Goal: Task Accomplishment & Management: Use online tool/utility

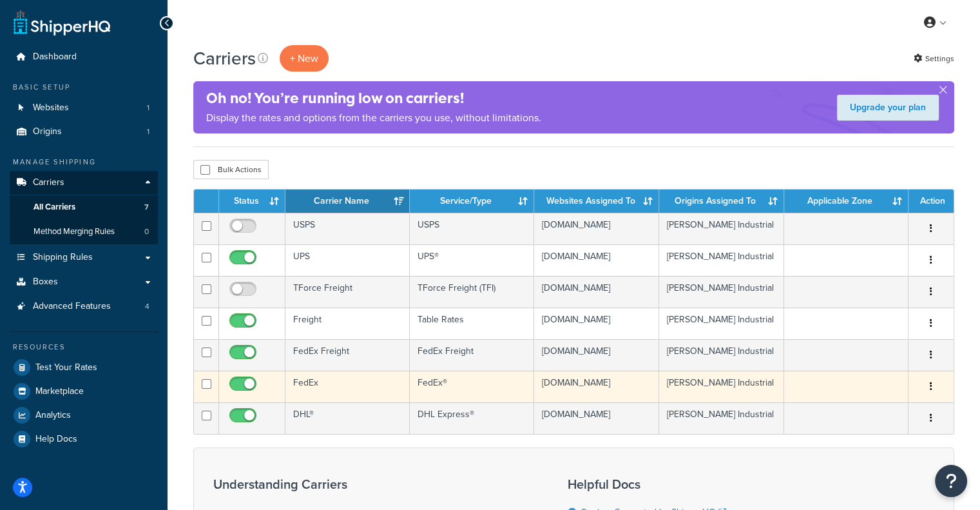
click at [361, 380] on td "FedEx" at bounding box center [348, 387] width 124 height 32
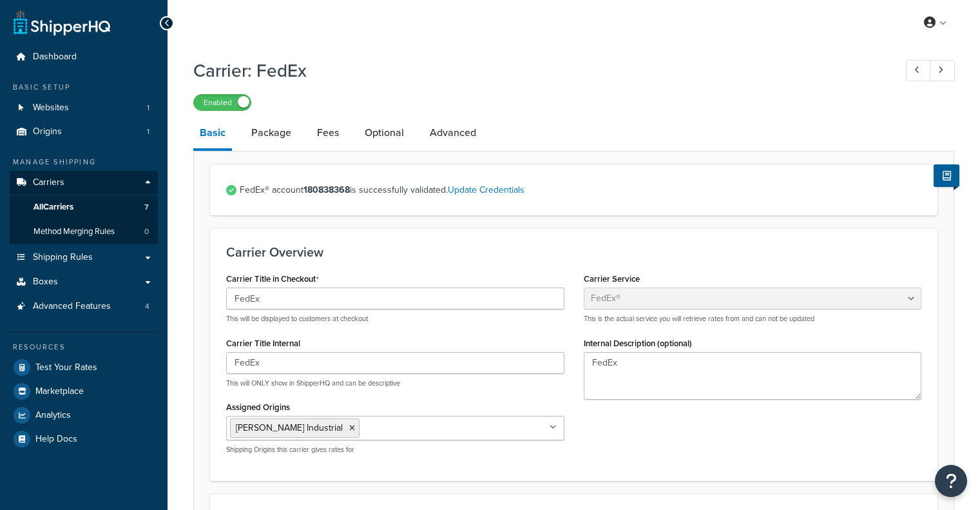
select select "fedEx"
select select "REGULAR_PICKUP"
select select "YOUR_PACKAGING"
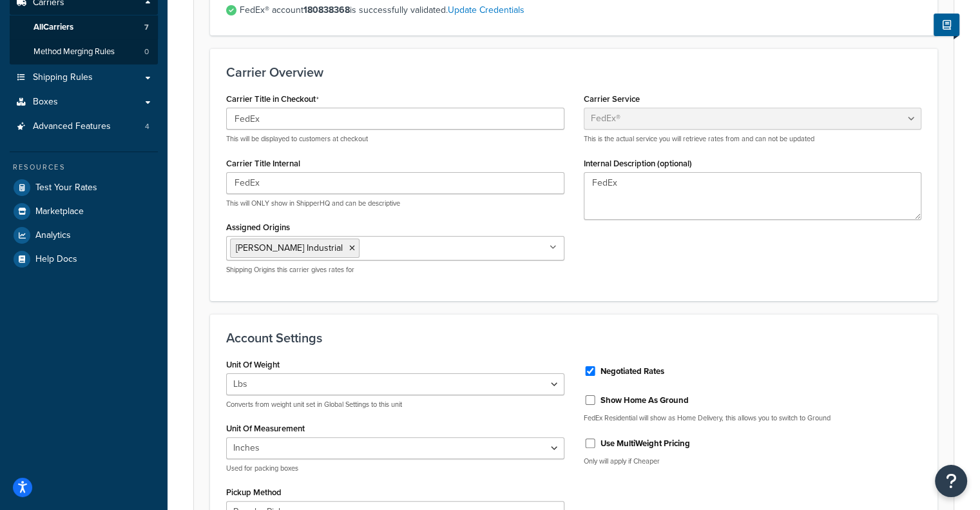
scroll to position [142, 0]
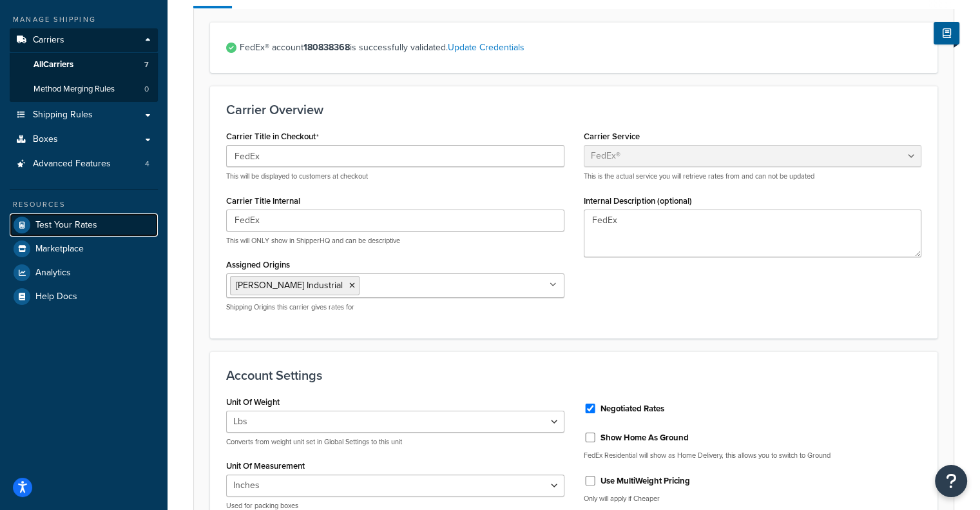
click at [70, 230] on span "Test Your Rates" at bounding box center [66, 225] width 62 height 11
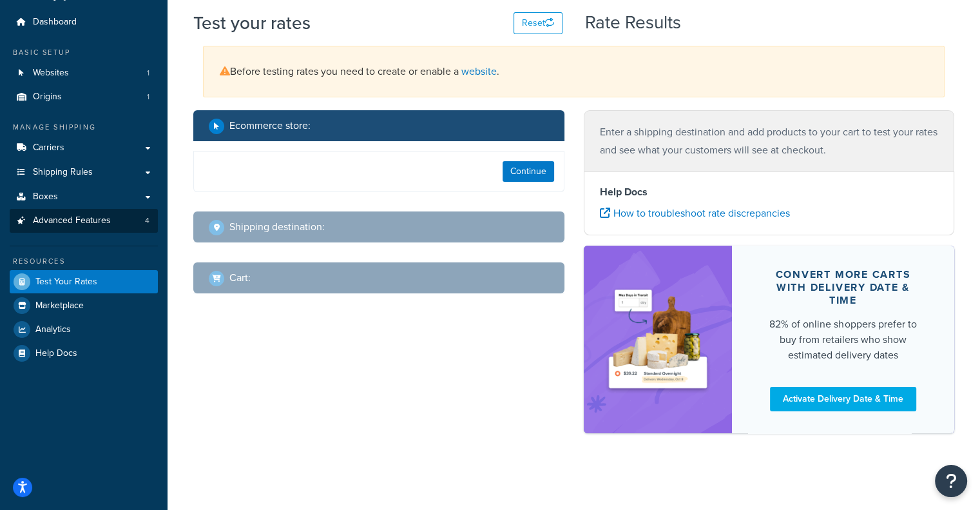
select select "[GEOGRAPHIC_DATA]"
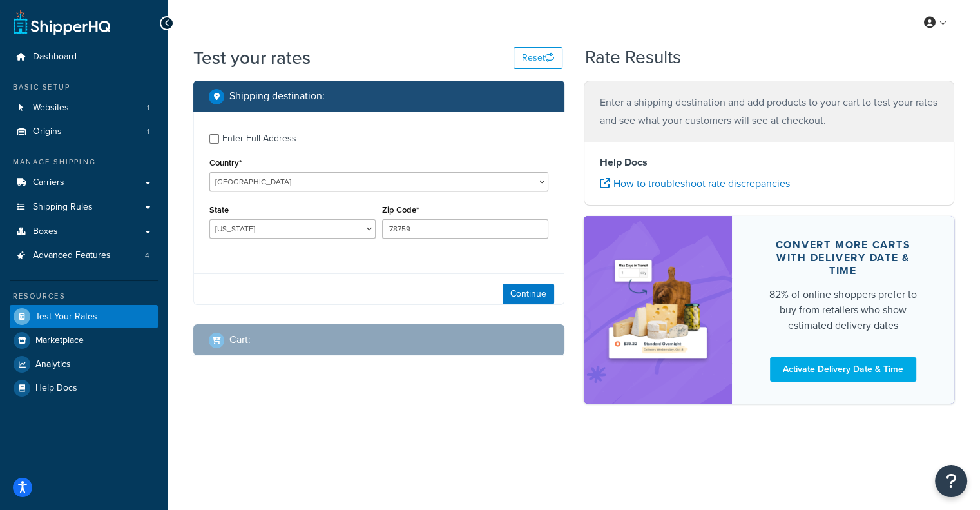
scroll to position [0, 0]
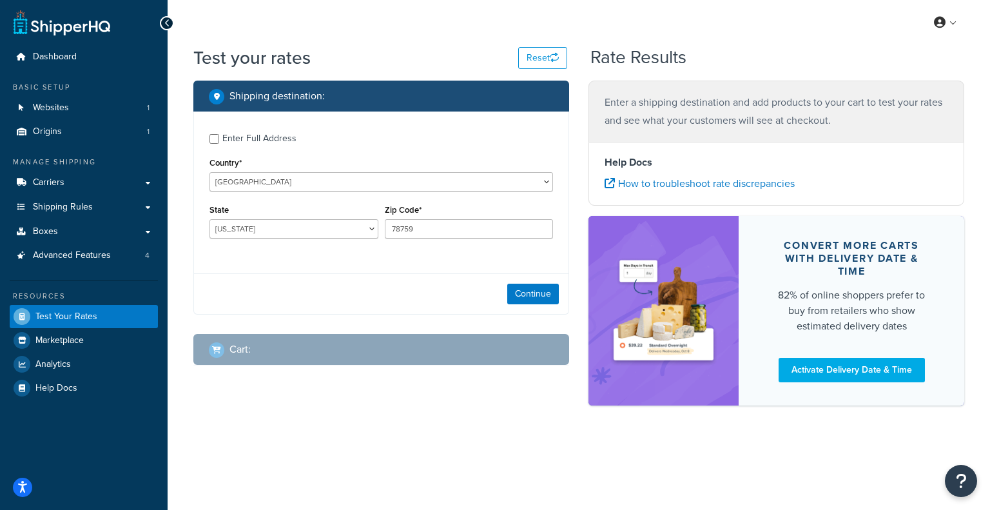
click at [241, 146] on div "Enter Full Address" at bounding box center [259, 139] width 74 height 18
click at [219, 144] on input "Enter Full Address" at bounding box center [214, 139] width 10 height 10
checkbox input "true"
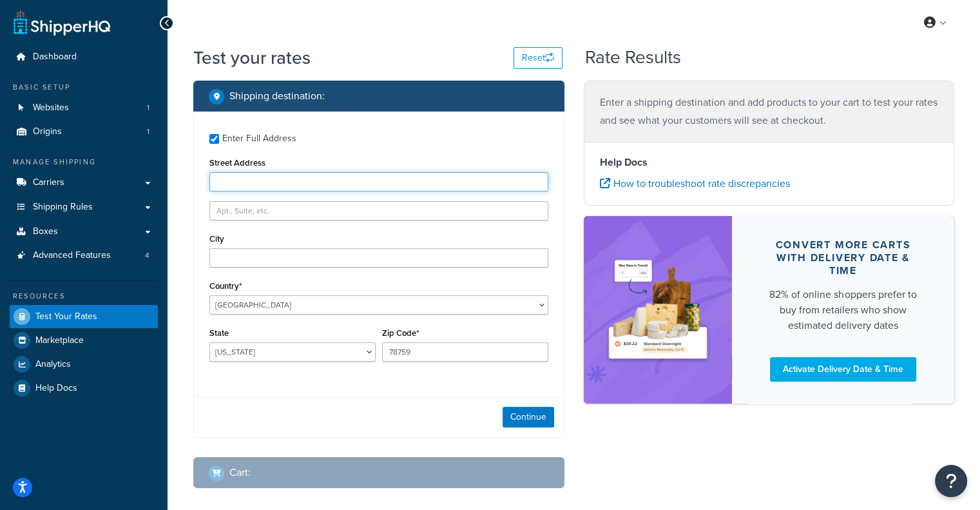
click at [307, 173] on input "Street Address" at bounding box center [378, 181] width 339 height 19
paste input "[STREET_ADDRESS][PERSON_NAME]"
type input "[STREET_ADDRESS][PERSON_NAME]"
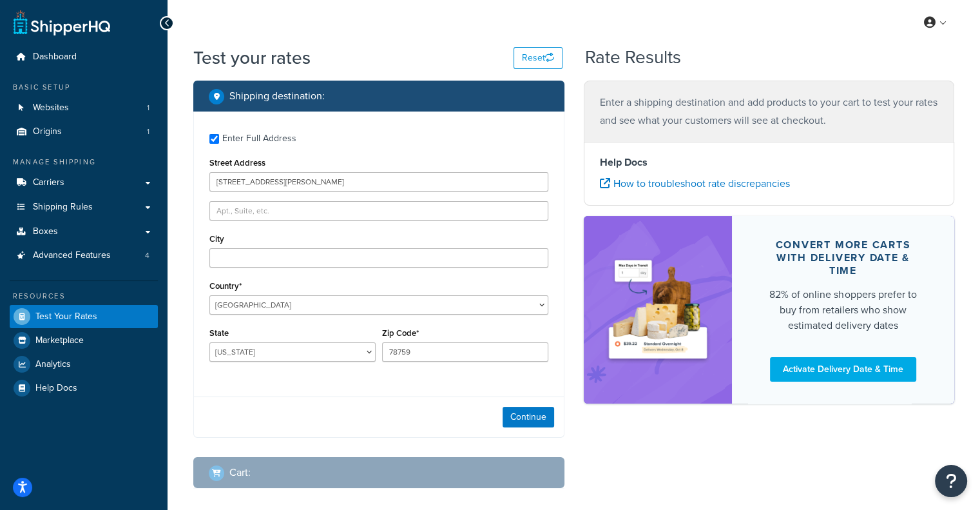
click at [286, 247] on div "City" at bounding box center [378, 248] width 339 height 37
click at [276, 260] on input "City" at bounding box center [378, 257] width 339 height 19
type input "[GEOGRAPHIC_DATA]"
click at [282, 362] on select "[US_STATE] [US_STATE] [US_STATE] [US_STATE] [US_STATE] Armed Forces Americas Ar…" at bounding box center [292, 351] width 166 height 19
select select "PA"
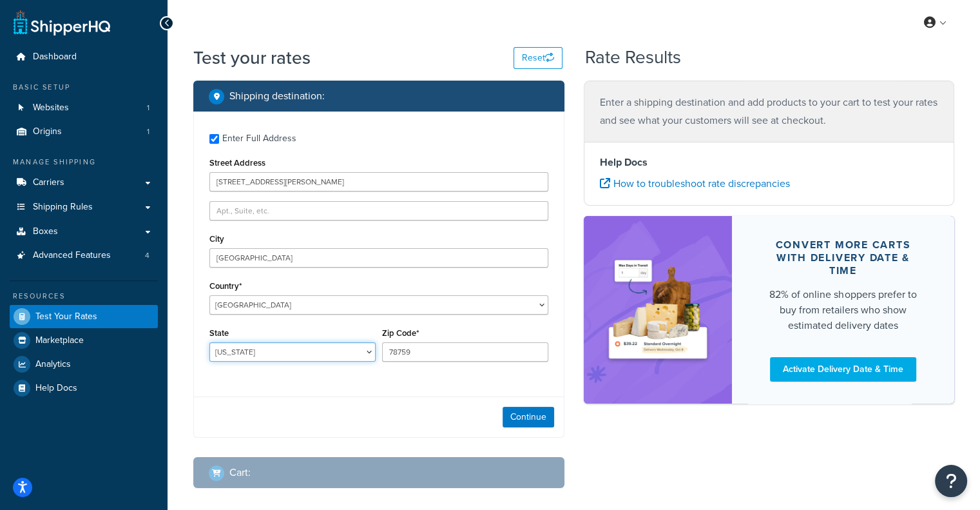
click at [209, 343] on select "[US_STATE] [US_STATE] [US_STATE] [US_STATE] [US_STATE] Armed Forces Americas Ar…" at bounding box center [292, 351] width 166 height 19
click at [432, 353] on input "78759" at bounding box center [465, 351] width 166 height 19
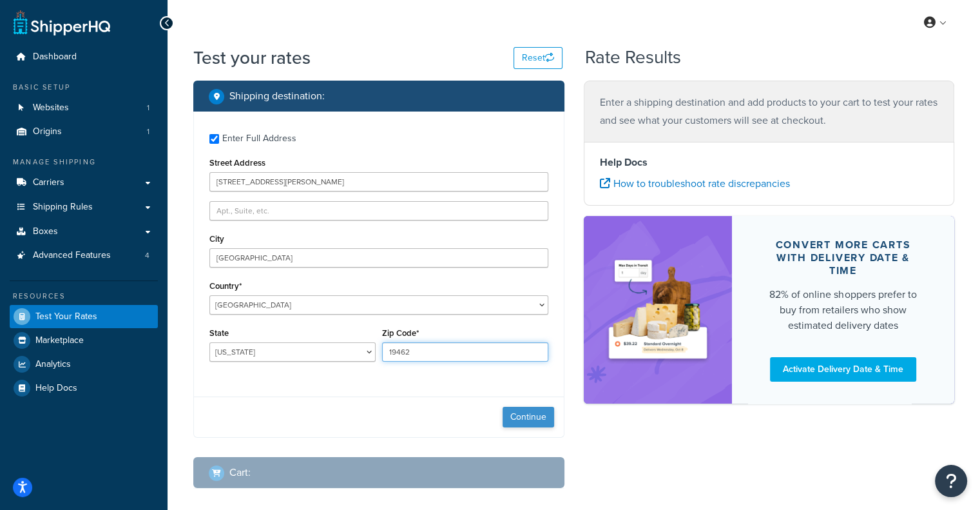
type input "19462"
click at [531, 416] on button "Continue" at bounding box center [529, 417] width 52 height 21
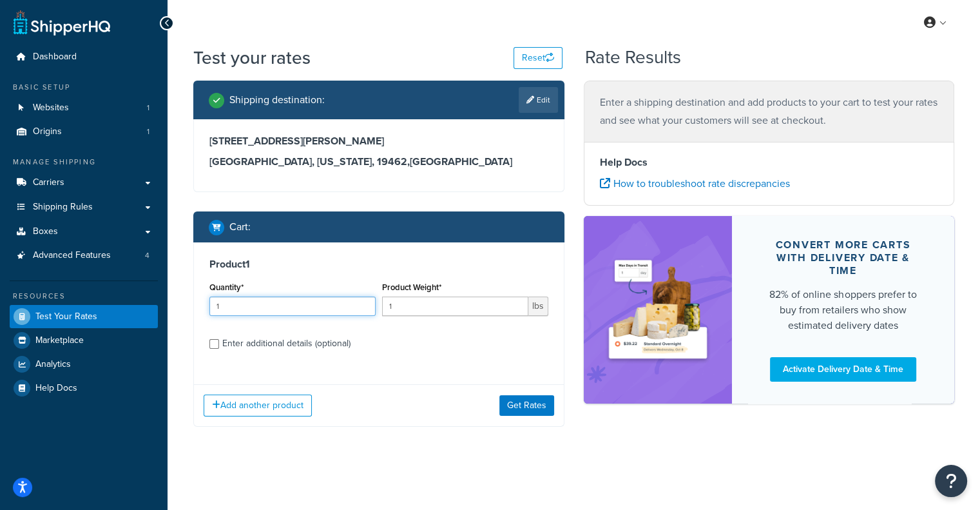
click at [253, 302] on input "1" at bounding box center [292, 305] width 166 height 19
type input "5"
type input "28"
click at [275, 343] on div "Enter additional details (optional)" at bounding box center [286, 343] width 128 height 18
click at [219, 343] on input "Enter additional details (optional)" at bounding box center [214, 344] width 10 height 10
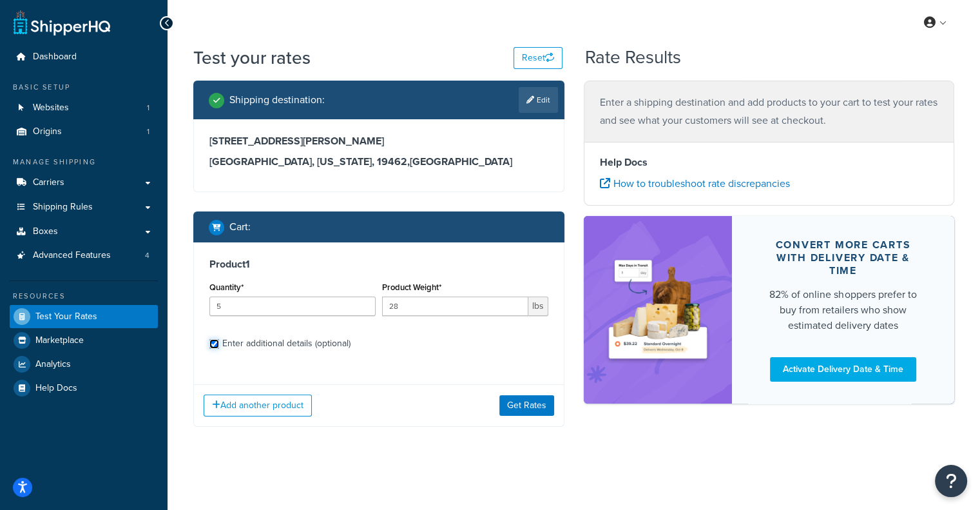
checkbox input "true"
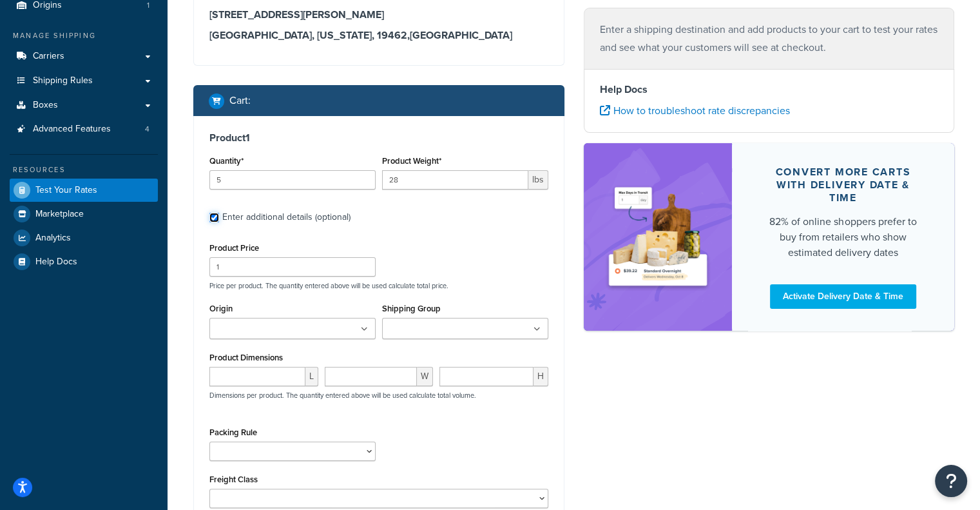
scroll to position [141, 0]
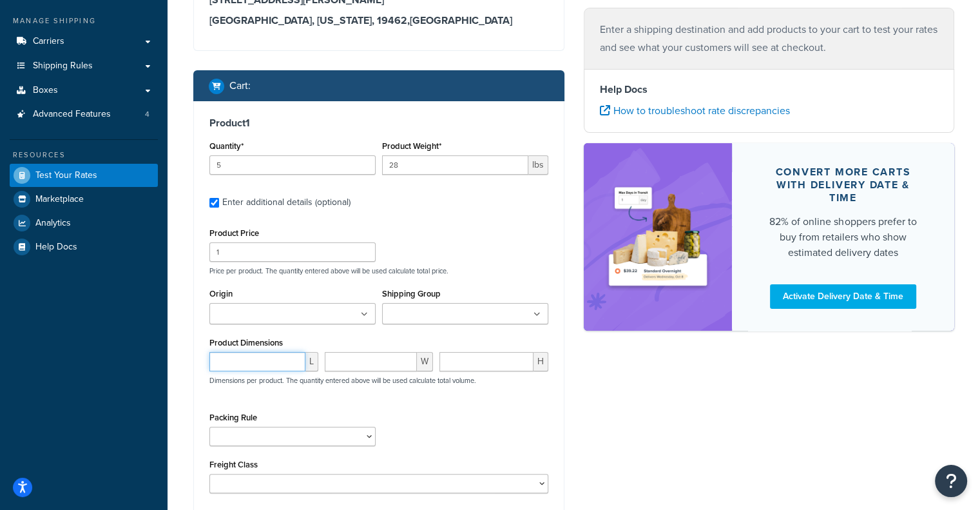
click at [262, 360] on input "number" at bounding box center [257, 361] width 96 height 19
type input "31"
type input "7"
click at [331, 314] on ul at bounding box center [292, 313] width 166 height 21
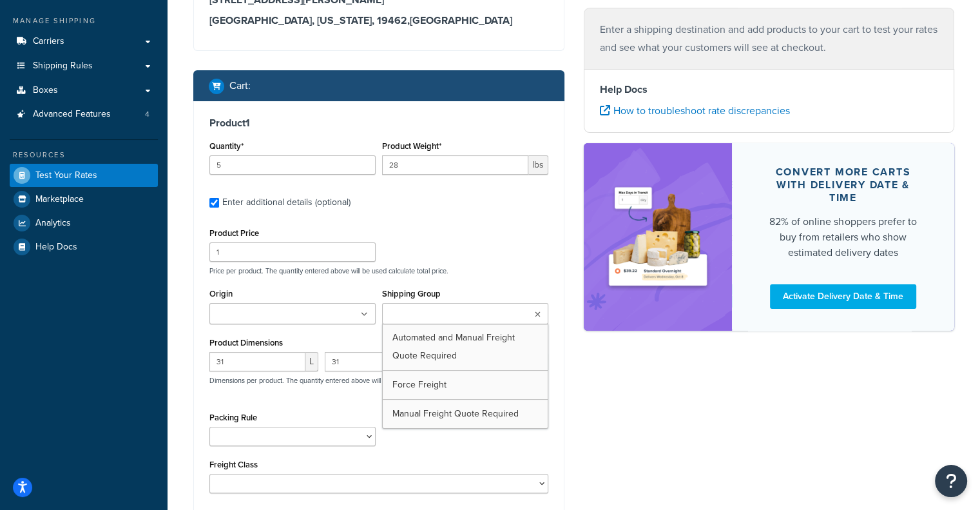
click at [429, 315] on input "Shipping Group" at bounding box center [443, 314] width 114 height 14
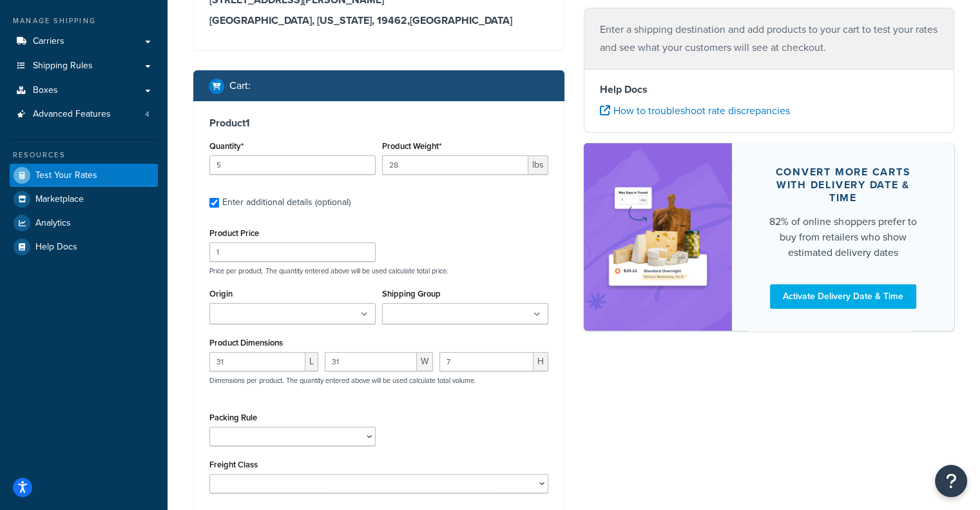
click at [418, 293] on label "Shipping Group" at bounding box center [411, 294] width 59 height 10
click at [418, 307] on input "Shipping Group" at bounding box center [443, 314] width 114 height 14
click at [293, 428] on select "Default Item Size Pack Freight Ship Separate Ship Seperate" at bounding box center [292, 436] width 166 height 19
select select "64640"
click at [209, 427] on select "Default Item Size Pack Freight Ship Separate Ship Seperate" at bounding box center [292, 436] width 166 height 19
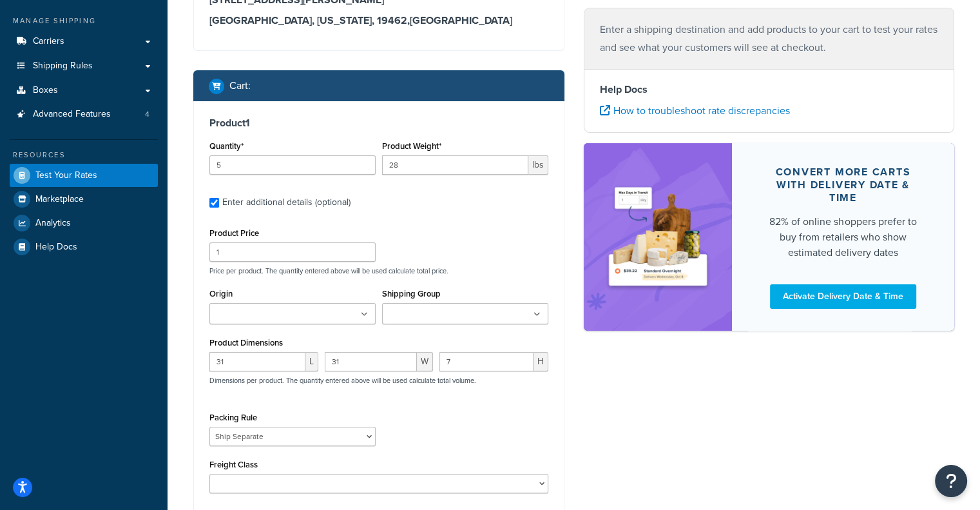
click at [404, 431] on div "Packing Rule Default Item Size Pack Freight Ship Separate Ship Seperate" at bounding box center [378, 432] width 345 height 47
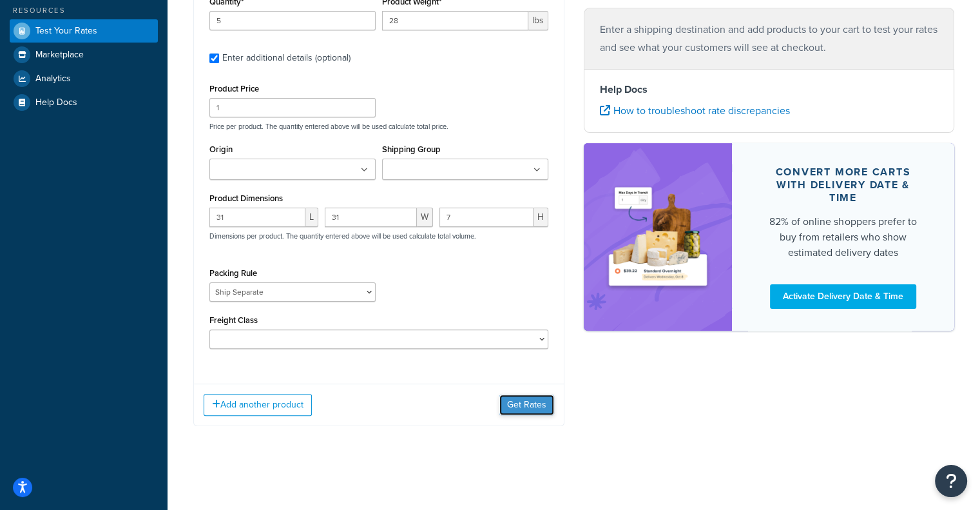
click at [524, 404] on button "Get Rates" at bounding box center [526, 404] width 55 height 21
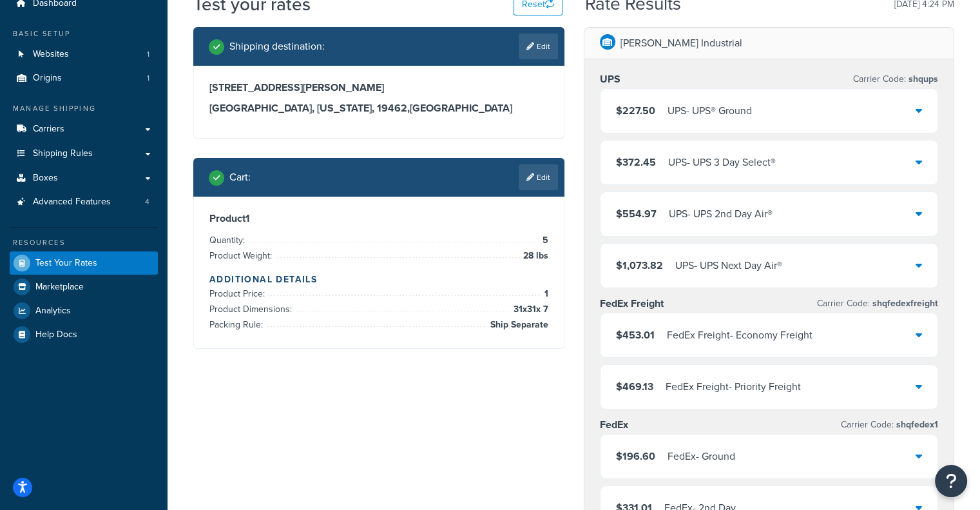
scroll to position [54, 0]
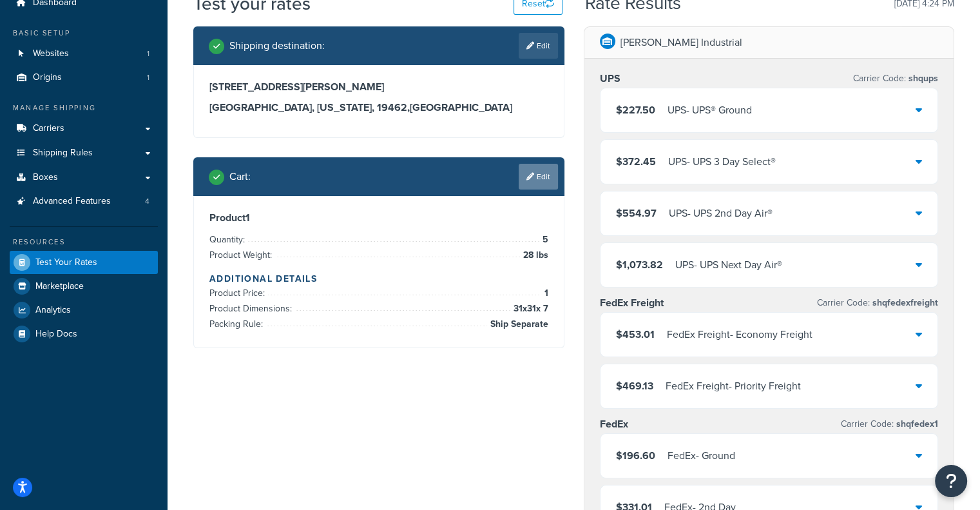
click at [539, 179] on link "Edit" at bounding box center [538, 177] width 39 height 26
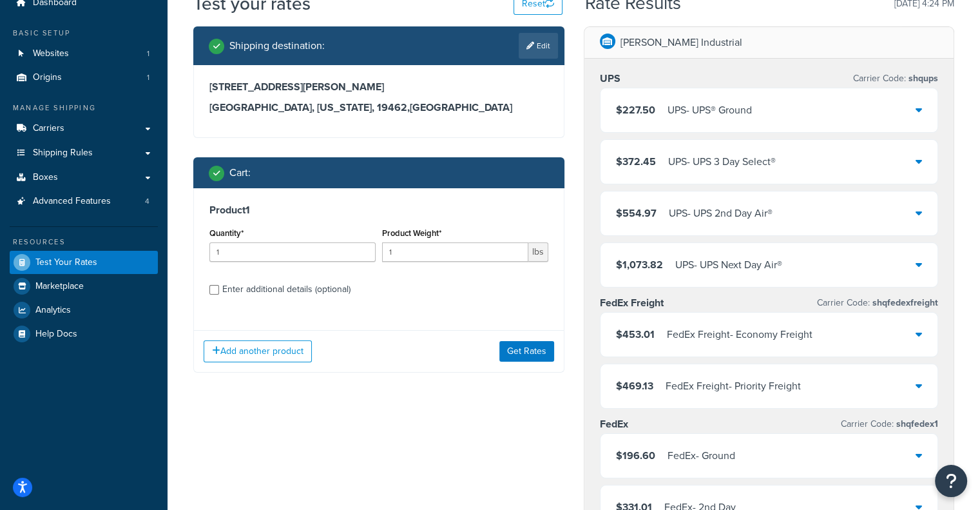
click at [312, 284] on div "Enter additional details (optional)" at bounding box center [286, 289] width 128 height 18
click at [219, 285] on input "Enter additional details (optional)" at bounding box center [214, 290] width 10 height 10
checkbox input "true"
select select "64640"
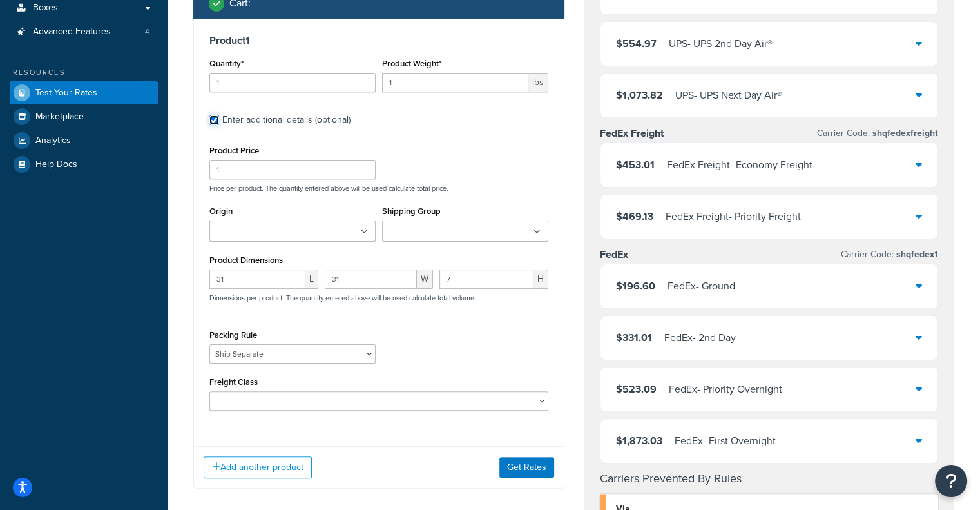
scroll to position [224, 0]
click at [303, 353] on select "Default Item Size Pack Freight Ship Separate Ship Seperate" at bounding box center [292, 353] width 166 height 19
select select
click at [209, 344] on select "Default Item Size Pack Freight Ship Separate Ship Seperate" at bounding box center [292, 353] width 166 height 19
click at [528, 467] on button "Get Rates" at bounding box center [526, 466] width 55 height 21
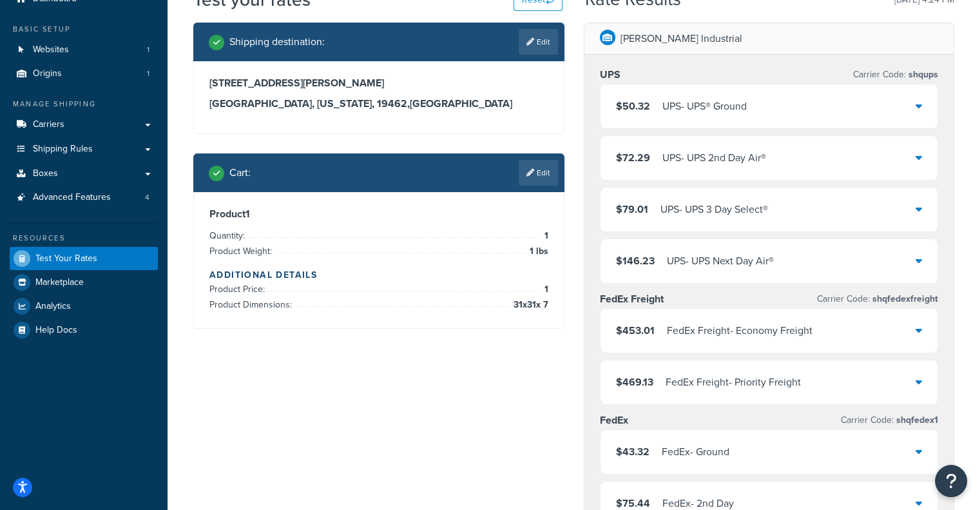
scroll to position [53, 0]
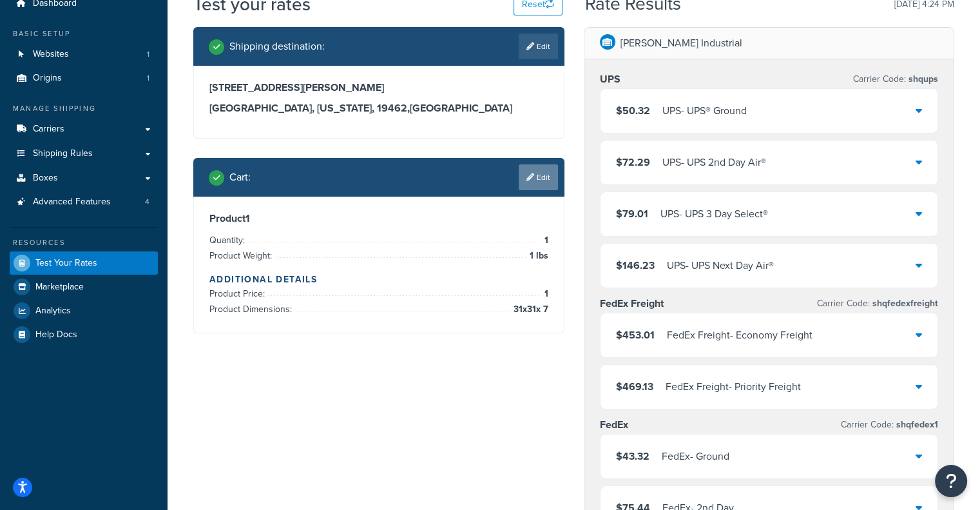
click at [534, 179] on link "Edit" at bounding box center [538, 177] width 39 height 26
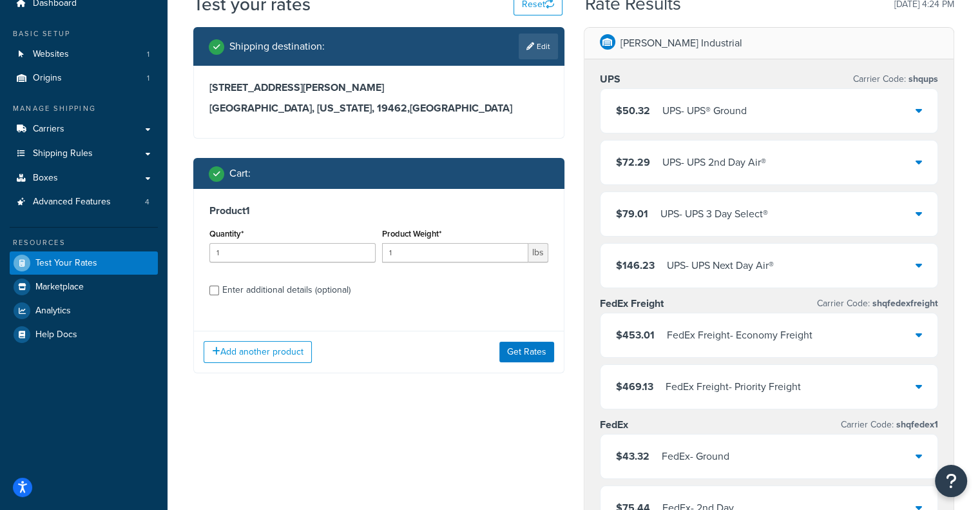
click at [322, 241] on div "Quantity* 1" at bounding box center [292, 243] width 166 height 37
click at [308, 296] on div "Enter additional details (optional)" at bounding box center [286, 290] width 128 height 18
click at [219, 295] on input "Enter additional details (optional)" at bounding box center [214, 291] width 10 height 10
checkbox input "true"
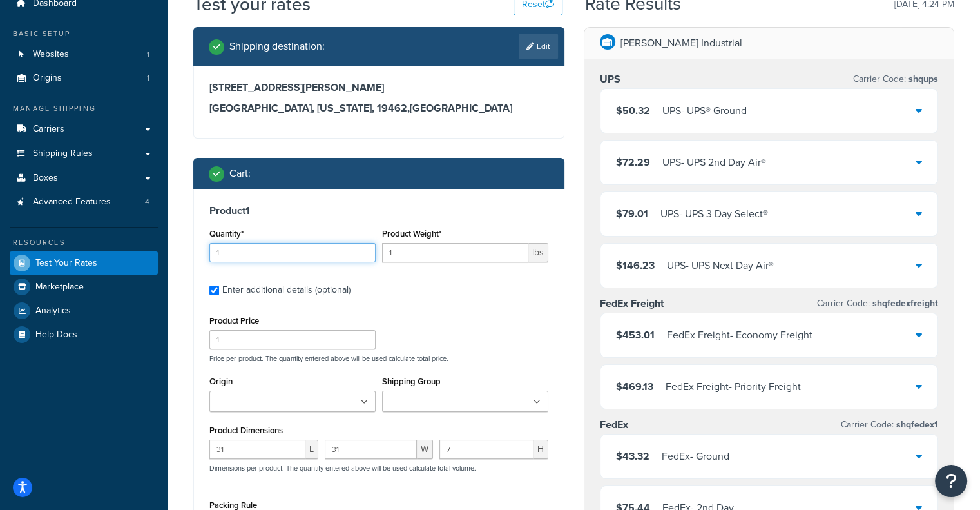
click at [332, 253] on input "1" at bounding box center [292, 252] width 166 height 19
type input "5"
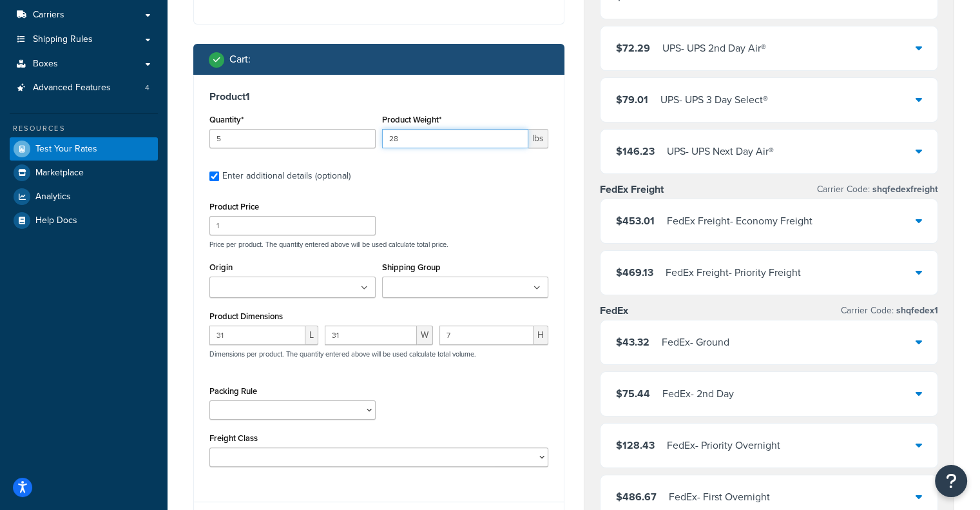
scroll to position [169, 0]
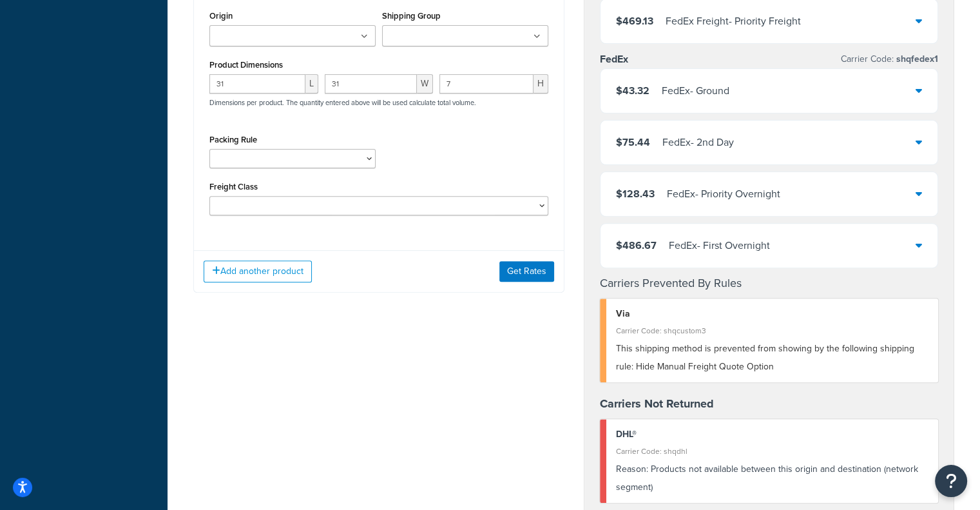
type input "28"
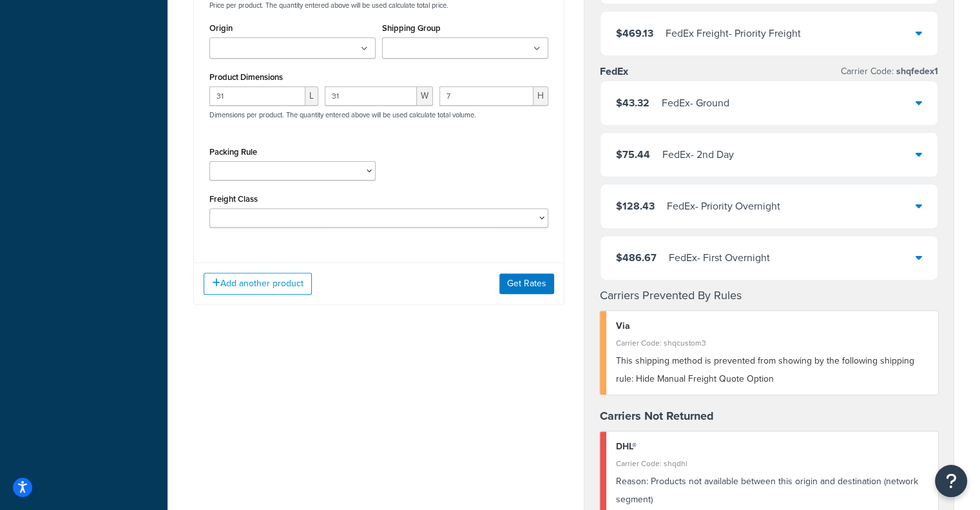
scroll to position [406, 0]
click at [538, 277] on button "Get Rates" at bounding box center [526, 284] width 55 height 21
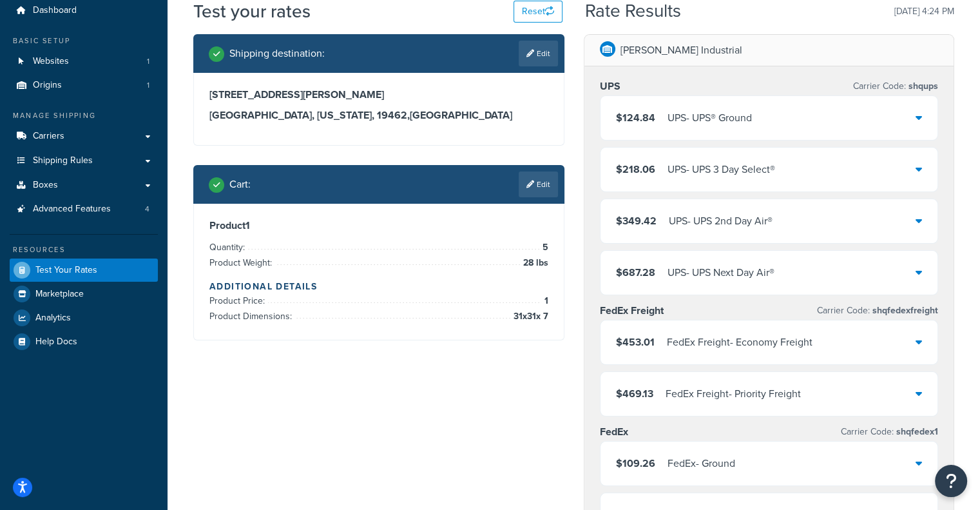
scroll to position [48, 0]
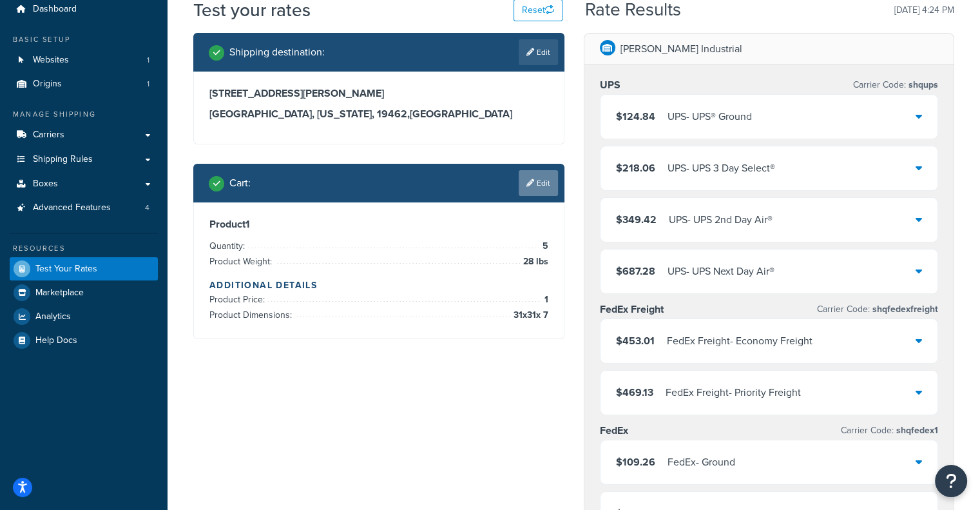
click at [547, 182] on link "Edit" at bounding box center [538, 183] width 39 height 26
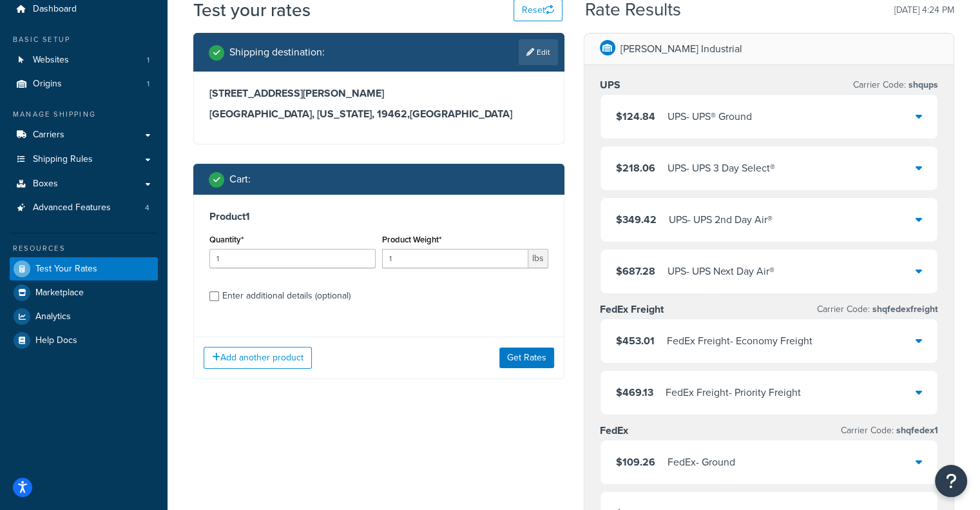
click at [319, 291] on div "Enter additional details (optional)" at bounding box center [286, 296] width 128 height 18
click at [219, 291] on input "Enter additional details (optional)" at bounding box center [214, 296] width 10 height 10
checkbox input "true"
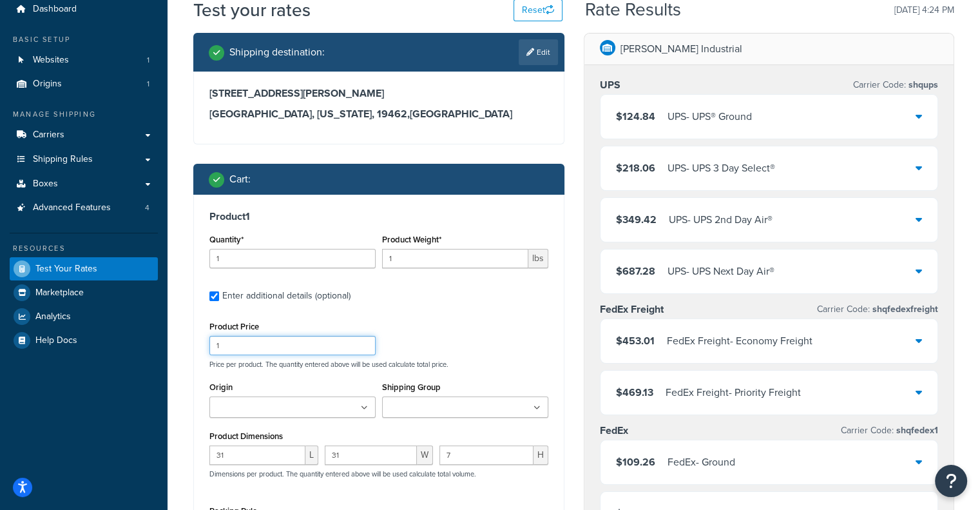
click at [317, 352] on input "1" at bounding box center [292, 345] width 166 height 19
click at [281, 453] on input "31" at bounding box center [257, 454] width 96 height 19
type input "35"
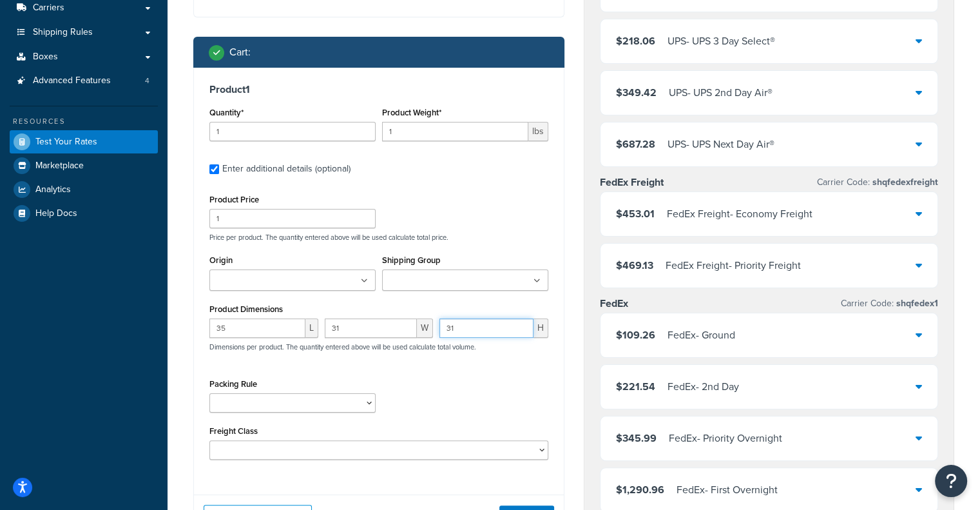
scroll to position [174, 0]
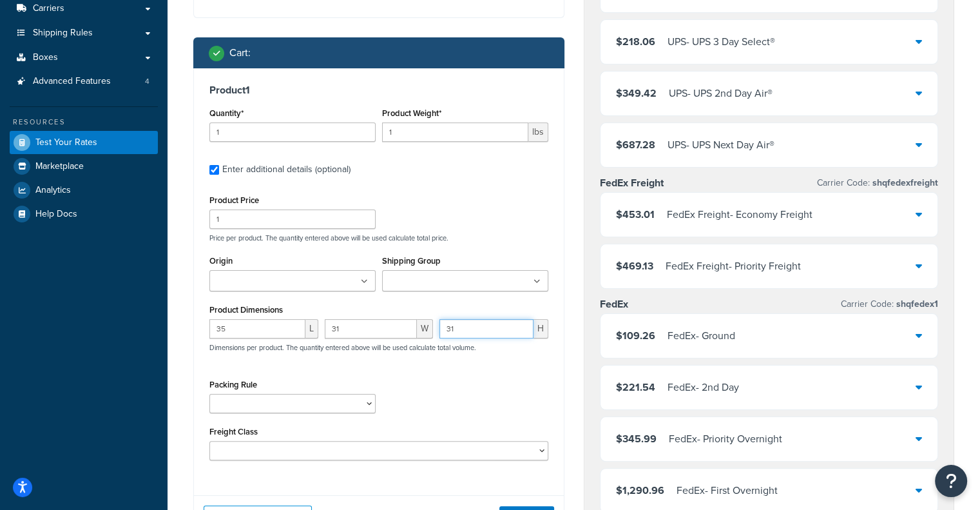
type input "31"
click at [411, 137] on input "1" at bounding box center [455, 131] width 146 height 19
type input "56"
click at [492, 333] on input "31" at bounding box center [487, 328] width 94 height 19
type input "31"
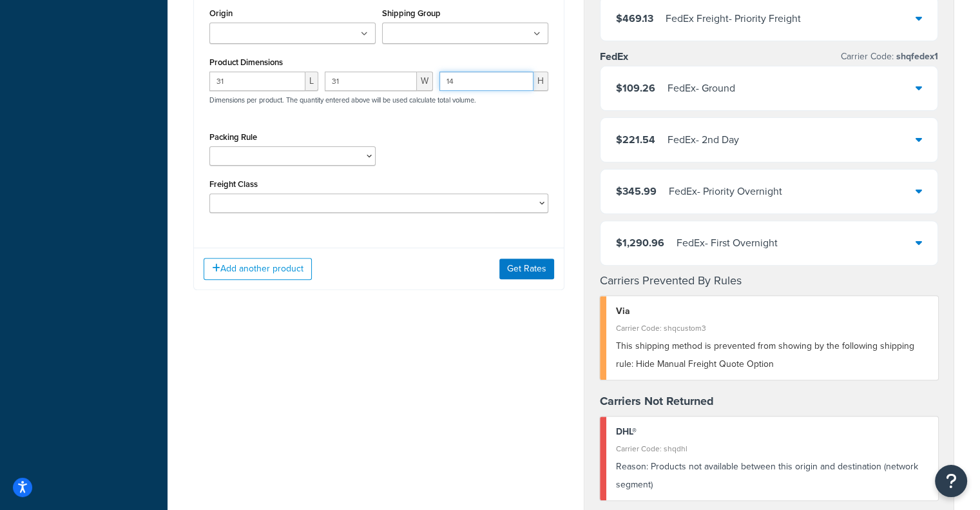
scroll to position [421, 0]
type input "14"
click at [544, 284] on div "Add another product Get Rates" at bounding box center [379, 269] width 370 height 42
click at [532, 270] on button "Get Rates" at bounding box center [526, 269] width 55 height 21
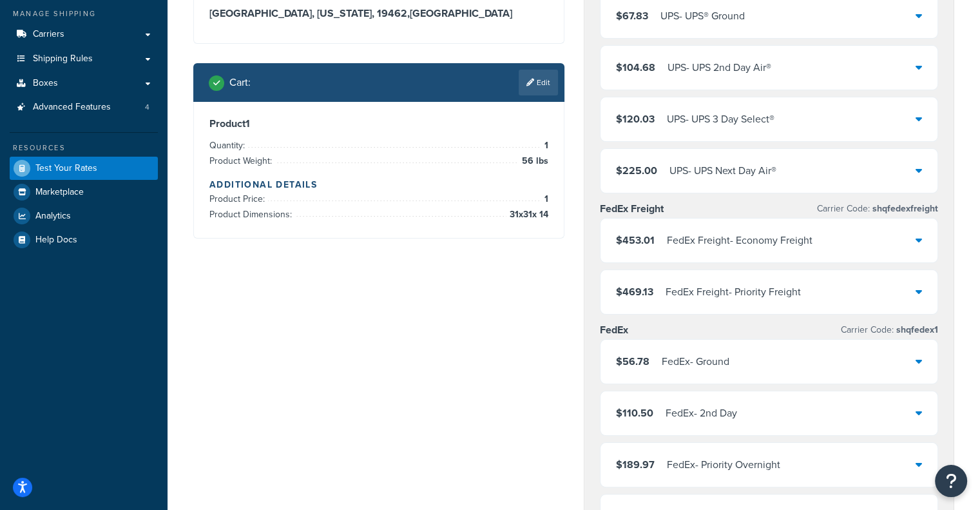
scroll to position [145, 0]
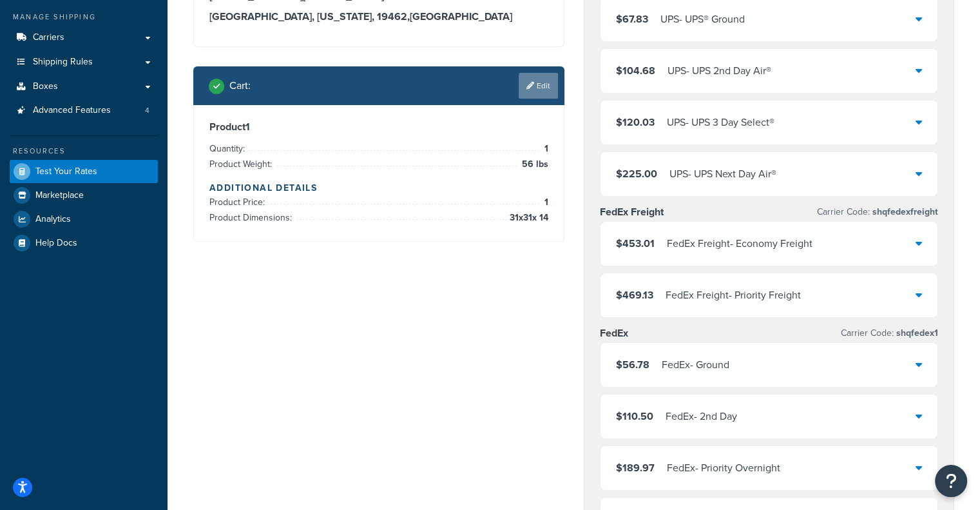
click at [539, 84] on link "Edit" at bounding box center [538, 86] width 39 height 26
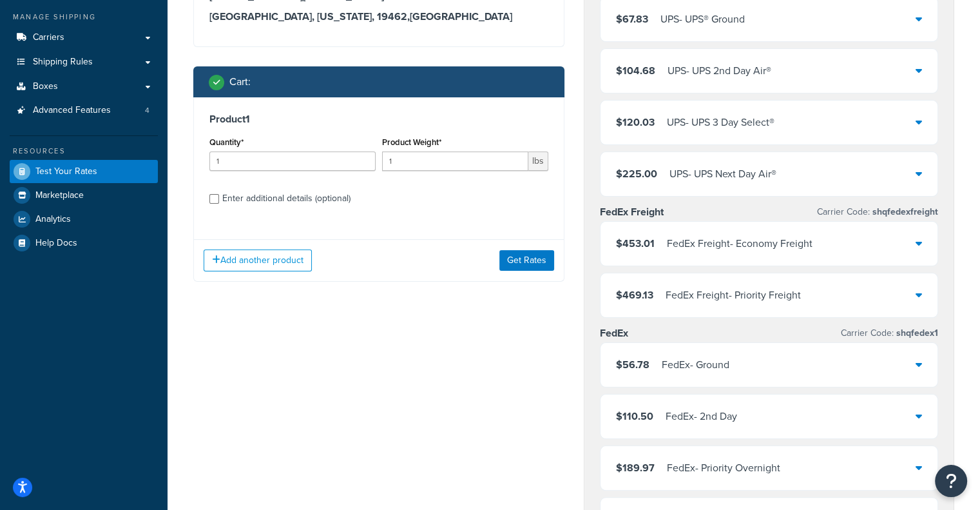
click at [290, 209] on div "Product 1 Quantity* 1 Product Weight* 1 lbs Enter additional details (optional)" at bounding box center [379, 163] width 370 height 132
click at [300, 202] on div "Enter additional details (optional)" at bounding box center [286, 198] width 128 height 18
click at [219, 202] on input "Enter additional details (optional)" at bounding box center [214, 199] width 10 height 10
checkbox input "true"
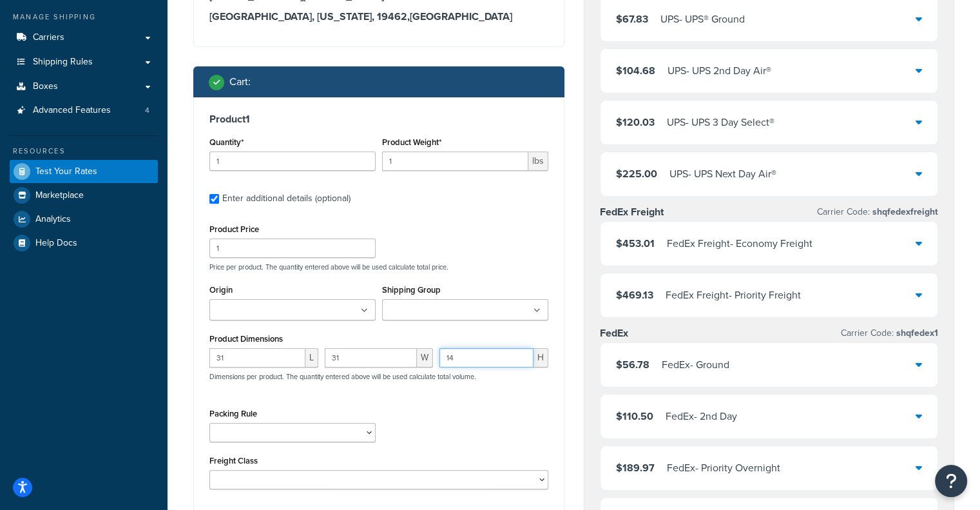
drag, startPoint x: 476, startPoint y: 359, endPoint x: 436, endPoint y: 358, distance: 39.3
click at [436, 358] on div "14 H" at bounding box center [493, 362] width 115 height 29
type input "7"
click at [348, 155] on input "1" at bounding box center [292, 160] width 166 height 19
type input "5"
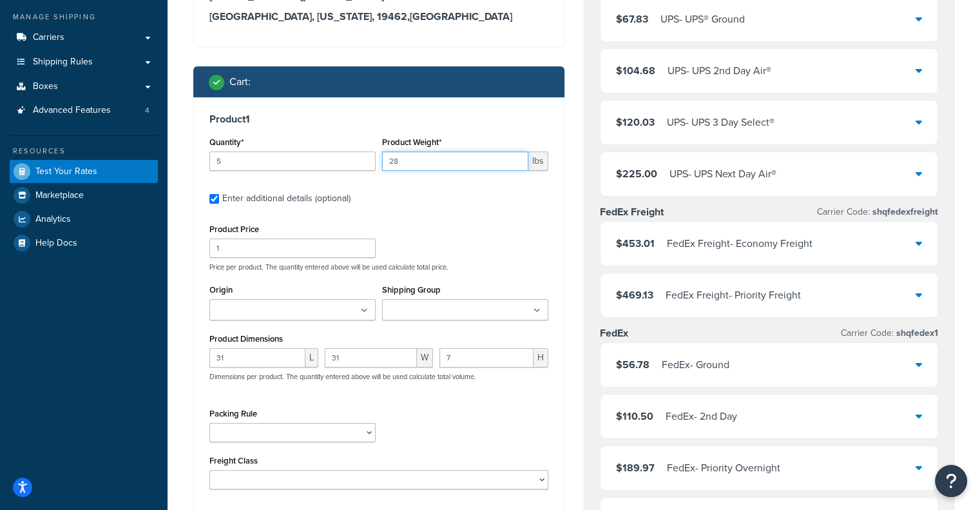
type input "28"
click at [422, 231] on div "Product Price 1 Price per product. The quantity entered above will be used calc…" at bounding box center [378, 245] width 345 height 51
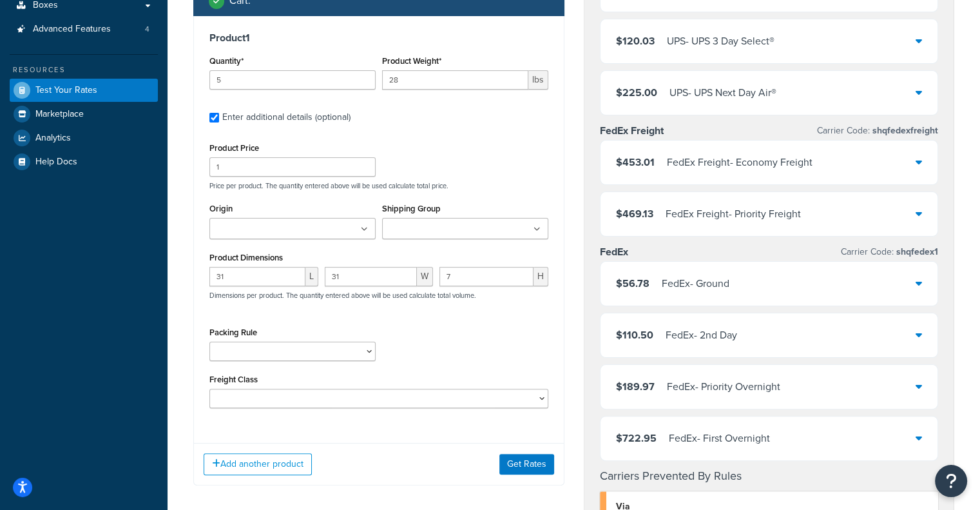
scroll to position [225, 0]
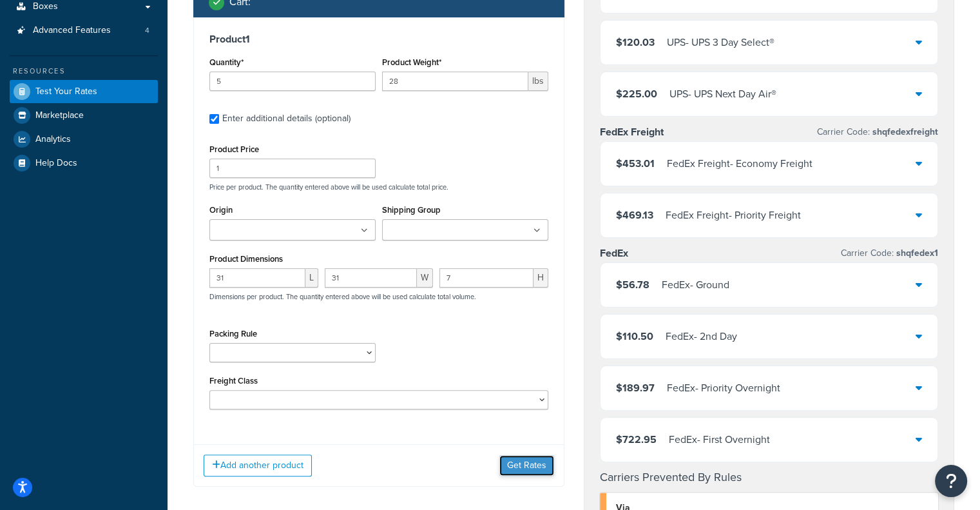
click at [525, 464] on button "Get Rates" at bounding box center [526, 465] width 55 height 21
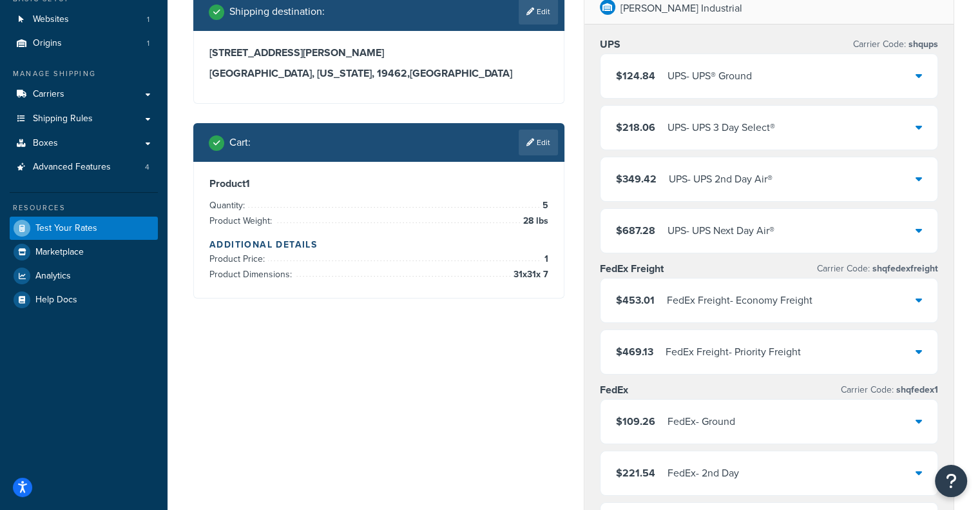
scroll to position [90, 0]
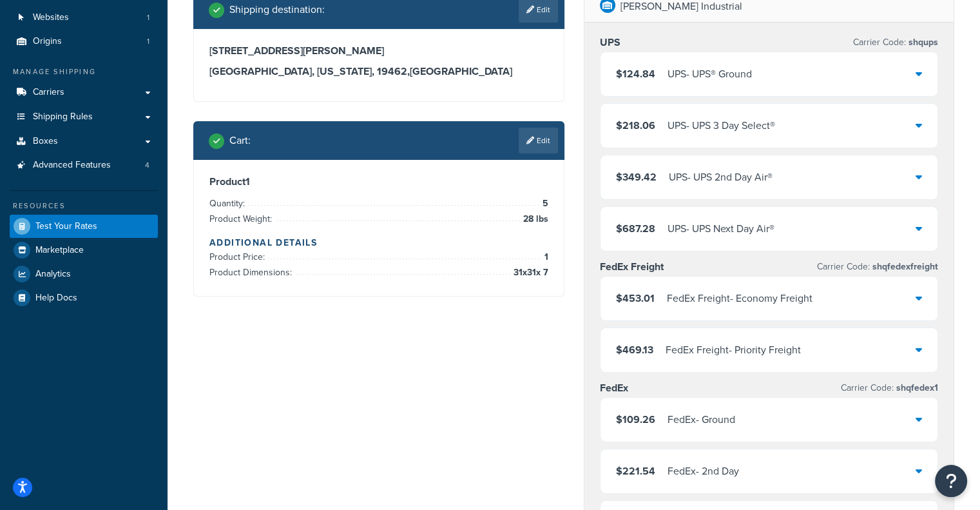
click at [808, 413] on div "$109.26 FedEx - Ground" at bounding box center [770, 420] width 338 height 44
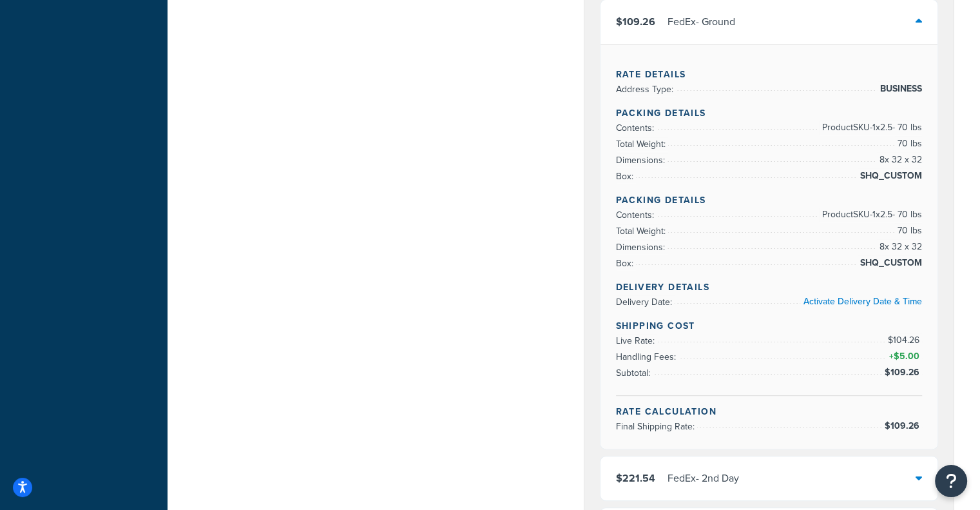
scroll to position [487, 0]
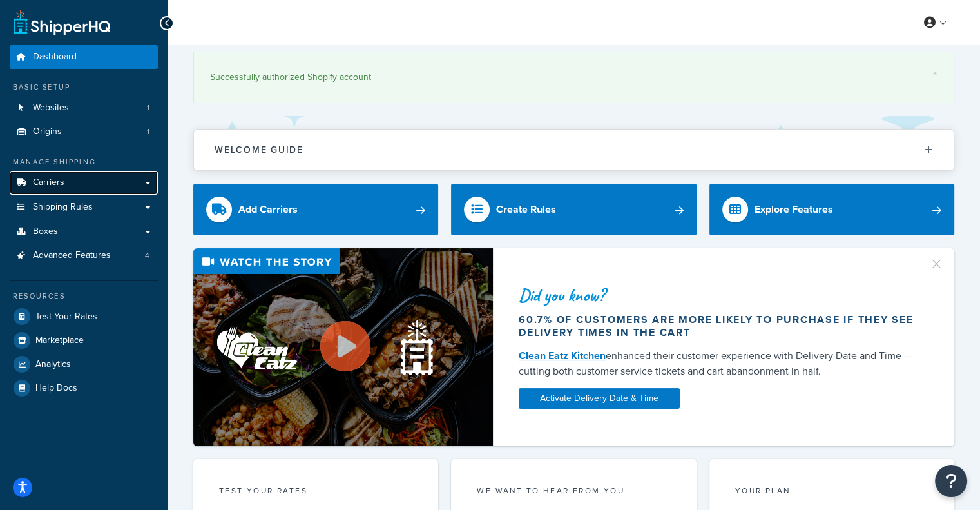
click at [100, 190] on link "Carriers" at bounding box center [84, 183] width 148 height 24
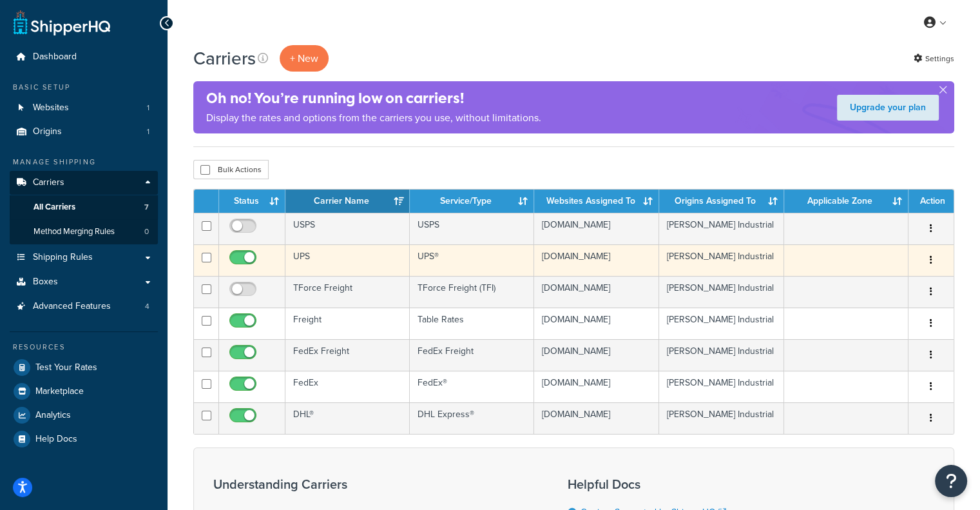
click at [331, 262] on td "UPS" at bounding box center [348, 260] width 124 height 32
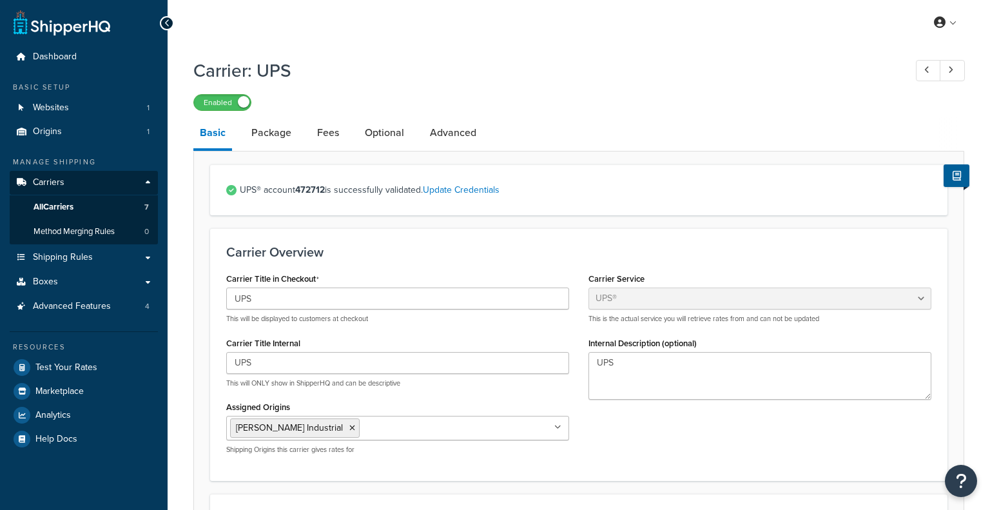
select select "ups"
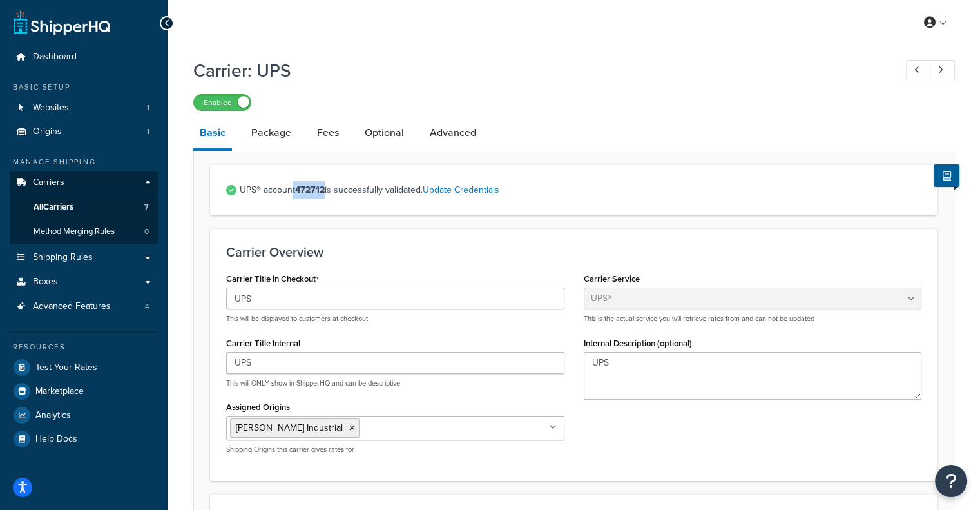
drag, startPoint x: 325, startPoint y: 188, endPoint x: 293, endPoint y: 185, distance: 32.3
click at [293, 185] on span "UPS® account 472712 is successfully validated. Update Credentials" at bounding box center [581, 190] width 682 height 18
click at [310, 191] on strong "472712" at bounding box center [310, 190] width 30 height 14
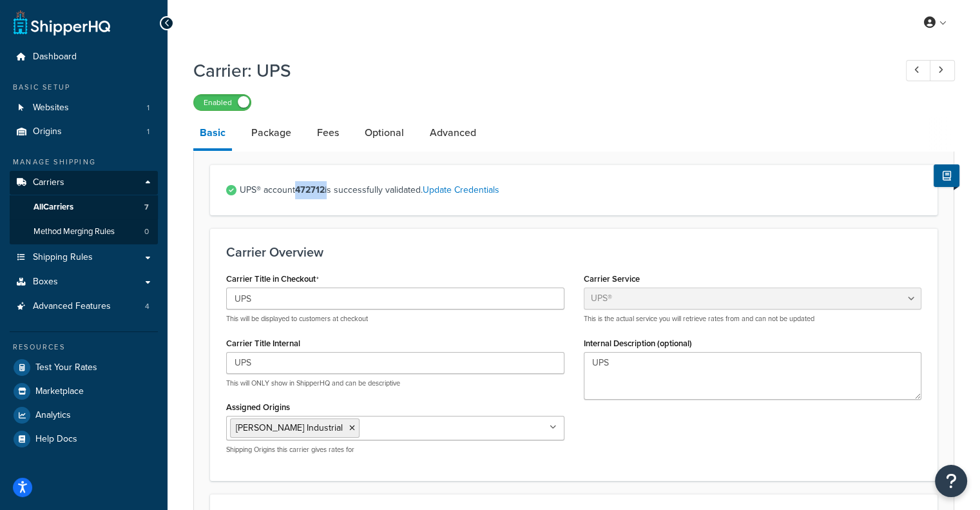
copy span "472712"
